Goal: Browse casually

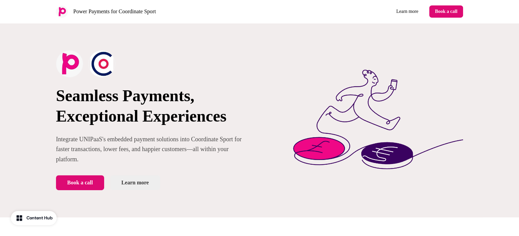
drag, startPoint x: 286, startPoint y: 58, endPoint x: 272, endPoint y: 18, distance: 43.0
click at [272, 18] on div "Power Payments for Coordinate Sport Learn more Book a call" at bounding box center [260, 11] width 448 height 23
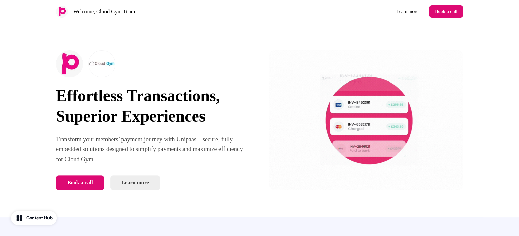
drag, startPoint x: 273, startPoint y: 66, endPoint x: 308, endPoint y: 34, distance: 47.7
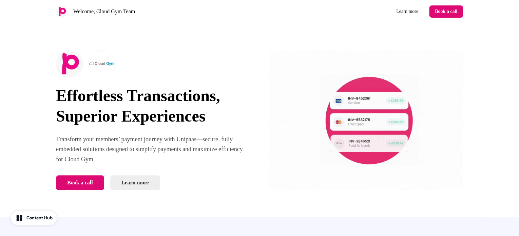
click at [308, 34] on div "Effortless Transactions, Superior Experiences Transform your members’ payment j…" at bounding box center [260, 120] width 448 height 194
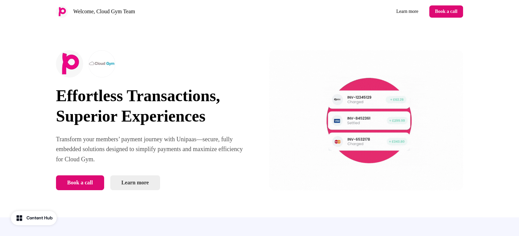
click at [298, 62] on img at bounding box center [366, 120] width 194 height 140
